Goal: Navigation & Orientation: Find specific page/section

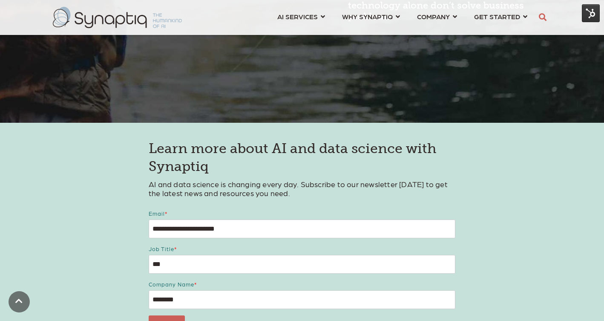
scroll to position [1323, 0]
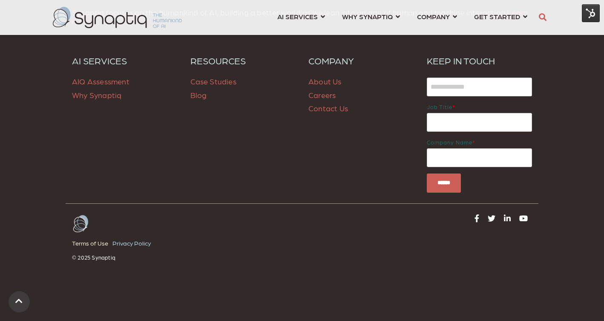
click at [129, 245] on link "Privacy Policy" at bounding box center [134, 243] width 43 height 12
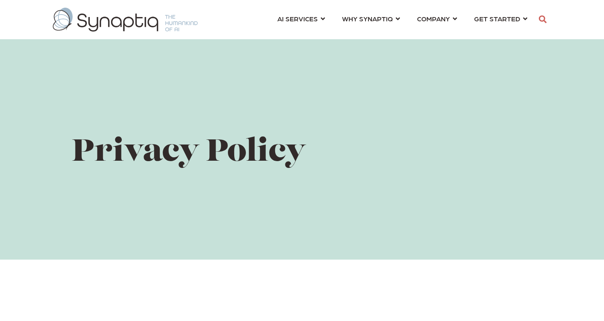
scroll to position [0, 4]
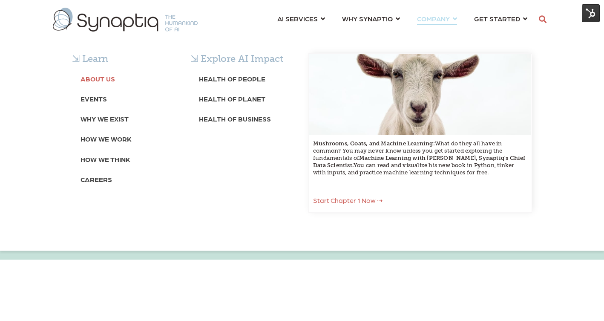
click at [106, 80] on b "About Us" at bounding box center [98, 79] width 35 height 8
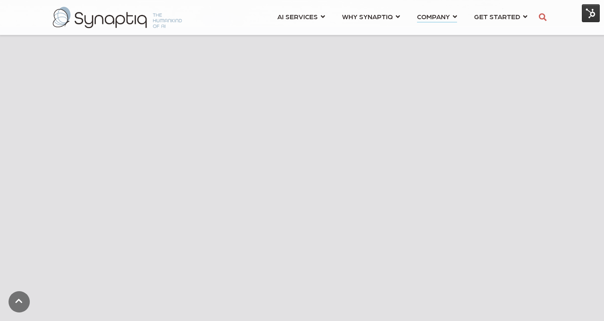
scroll to position [309, 0]
